Goal: Transaction & Acquisition: Purchase product/service

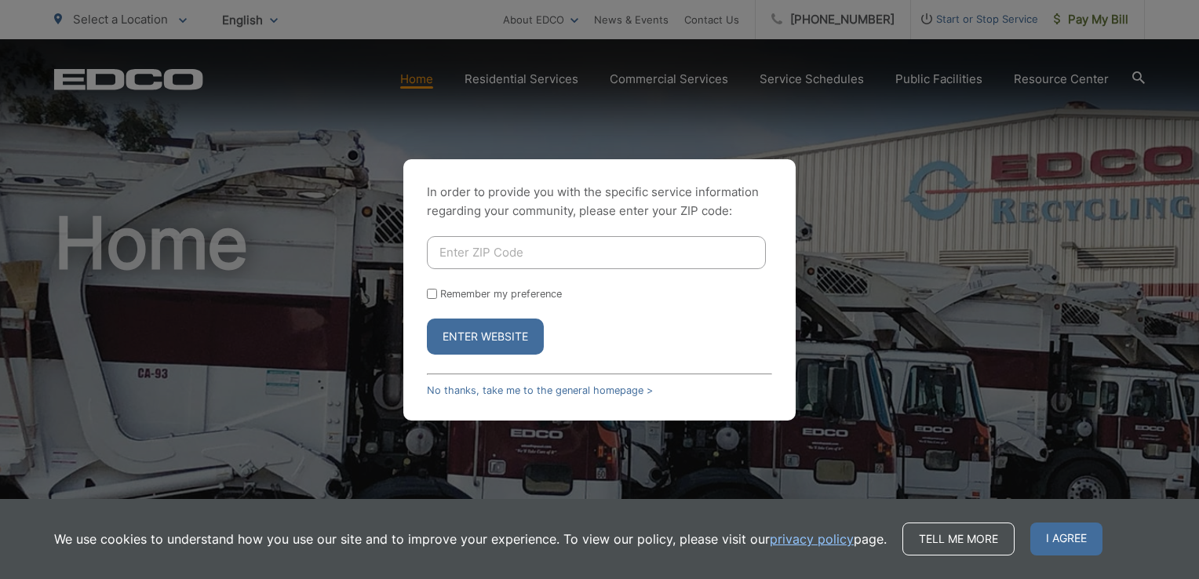
click at [496, 262] on input "Enter ZIP Code" at bounding box center [596, 252] width 339 height 33
type input "92021"
click at [440, 300] on form "92021 Remember my preference Enter Website" at bounding box center [599, 295] width 345 height 118
click at [434, 293] on input "Remember my preference" at bounding box center [432, 294] width 10 height 10
checkbox input "true"
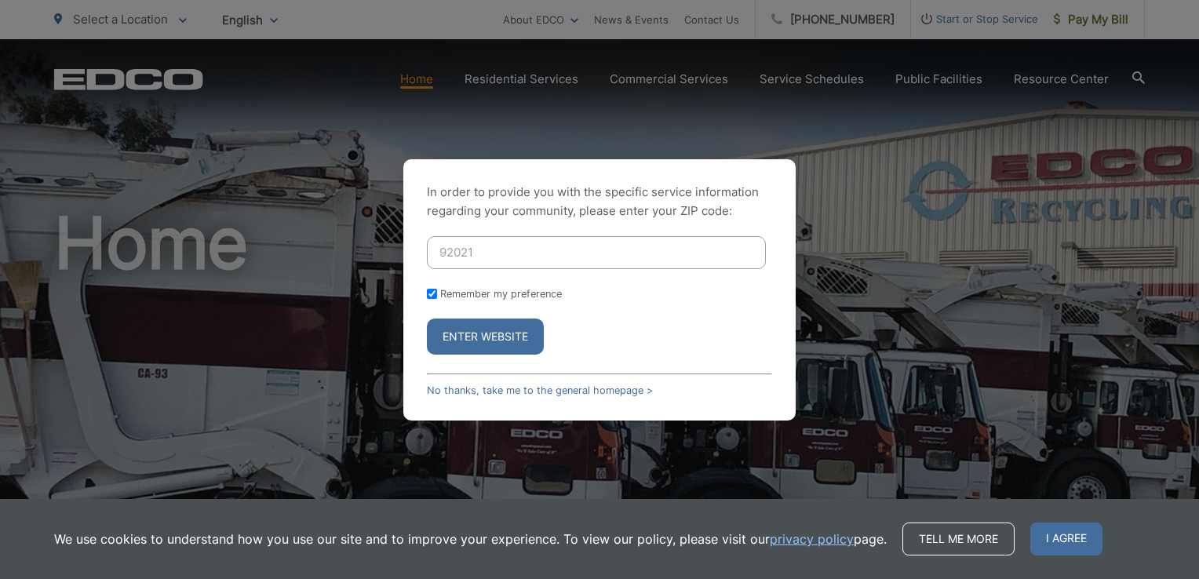
checkbox input "true"
click at [452, 332] on button "Enter Website" at bounding box center [485, 336] width 117 height 36
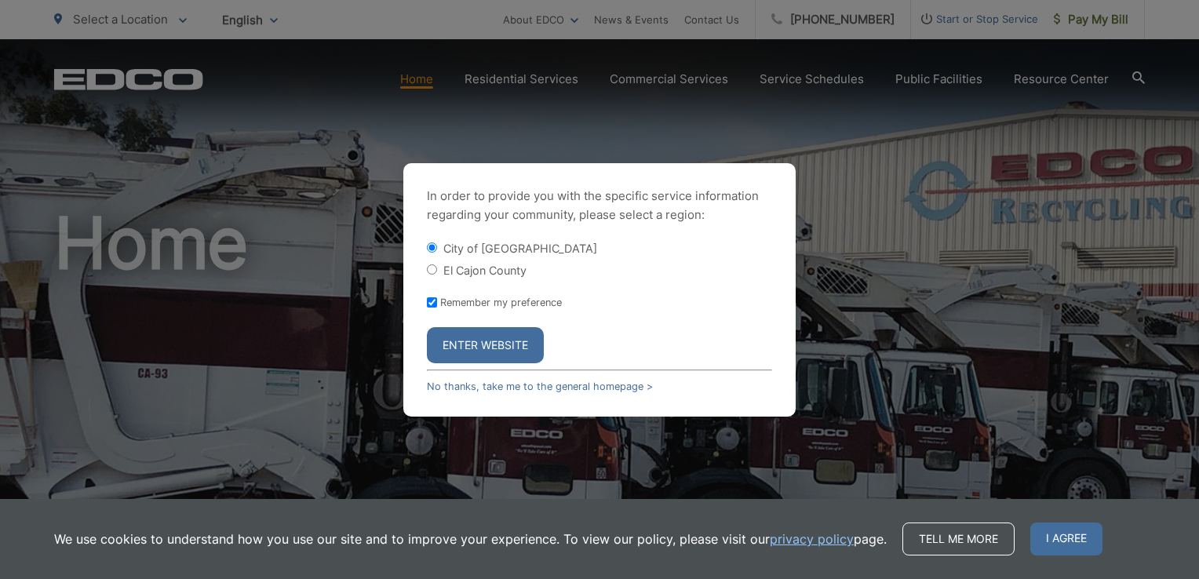
click at [464, 266] on label "El Cajon County" at bounding box center [484, 270] width 83 height 13
click at [437, 266] on input "El Cajon County" at bounding box center [432, 269] width 10 height 10
radio input "true"
click at [501, 345] on button "Enter Website" at bounding box center [485, 345] width 117 height 36
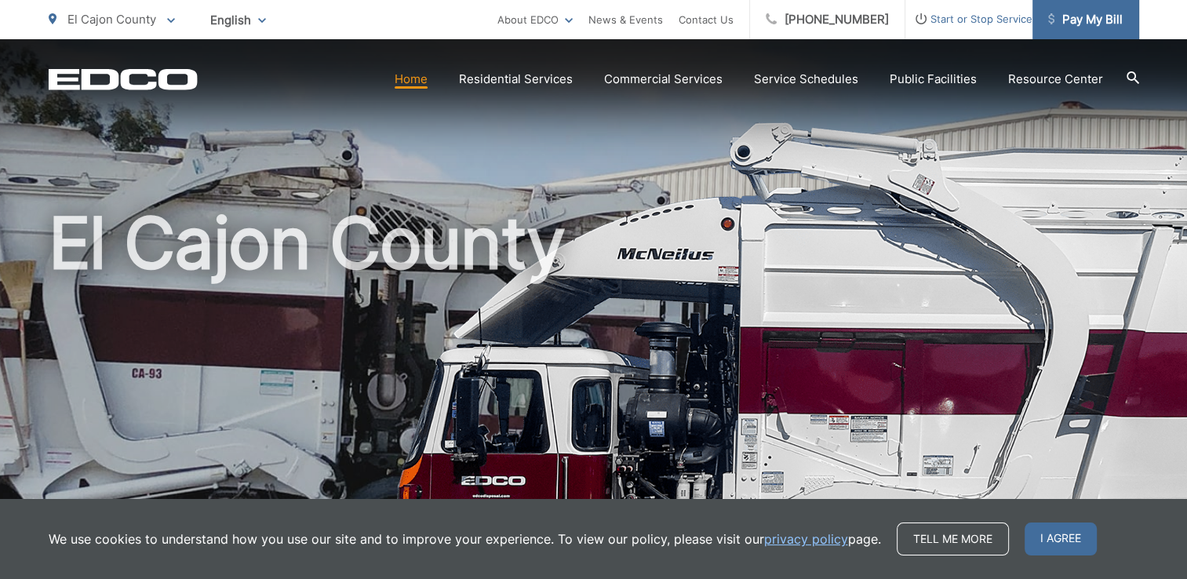
click at [1076, 13] on span "Pay My Bill" at bounding box center [1085, 19] width 75 height 19
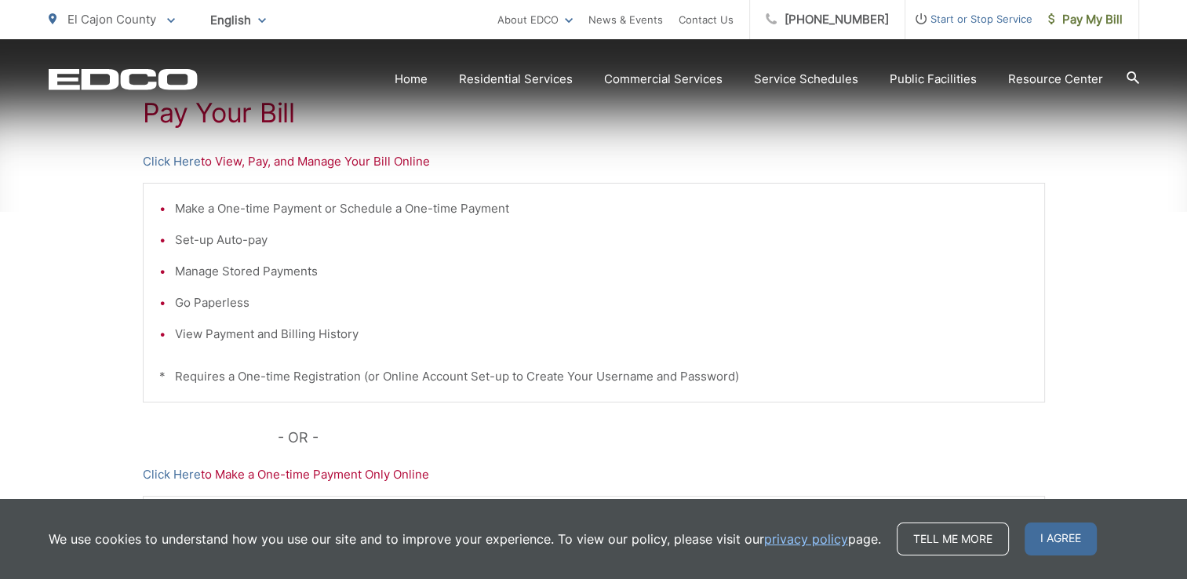
scroll to position [314, 0]
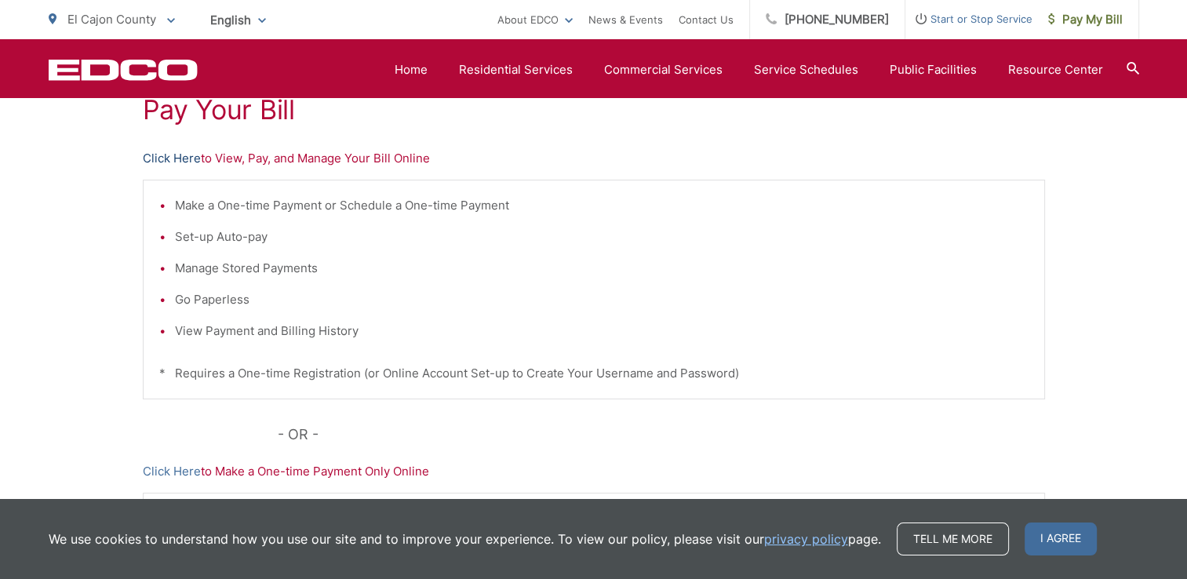
click at [169, 155] on link "Click Here" at bounding box center [172, 158] width 58 height 19
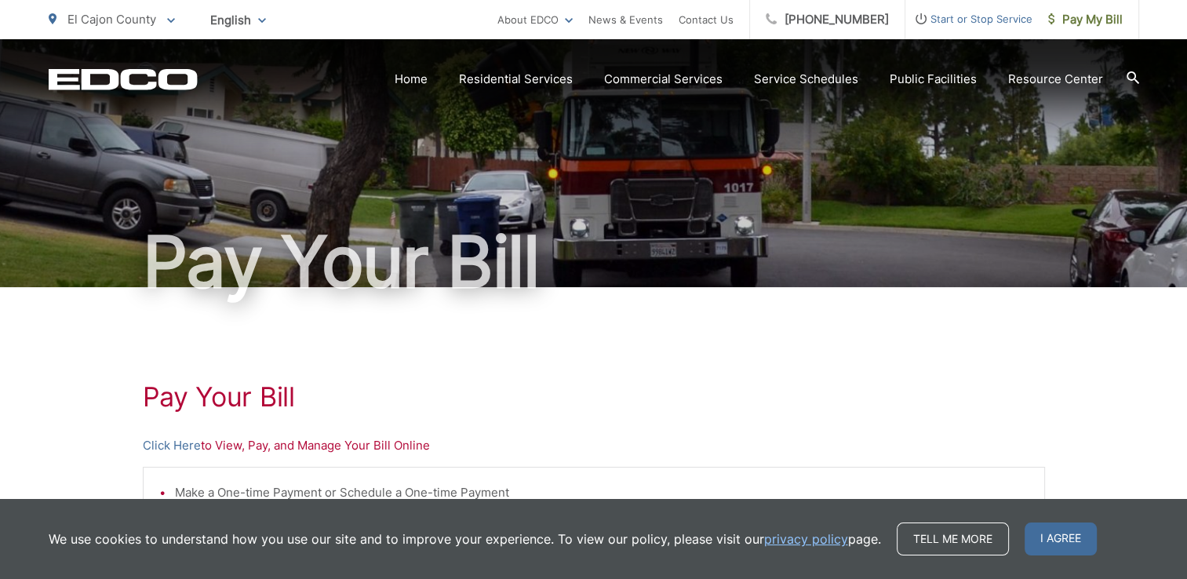
scroll to position [0, 0]
